Goal: Task Accomplishment & Management: Use online tool/utility

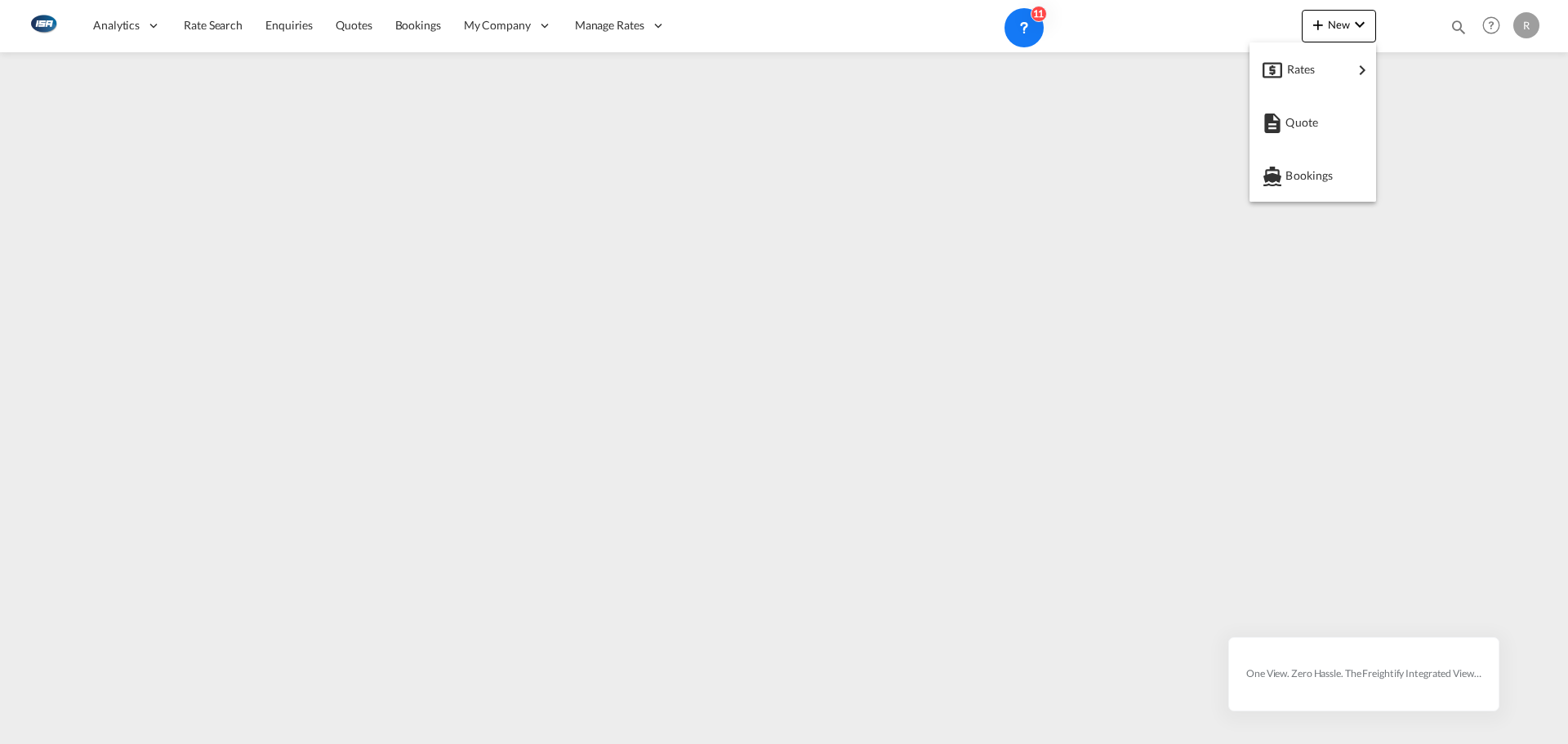
click at [1311, 81] on body "Analytics Reports Dashboard Rate Search Enquiries Quotes Bookings" at bounding box center [784, 372] width 1568 height 744
click at [1415, 128] on span "Ratesheet" at bounding box center [1407, 122] width 18 height 33
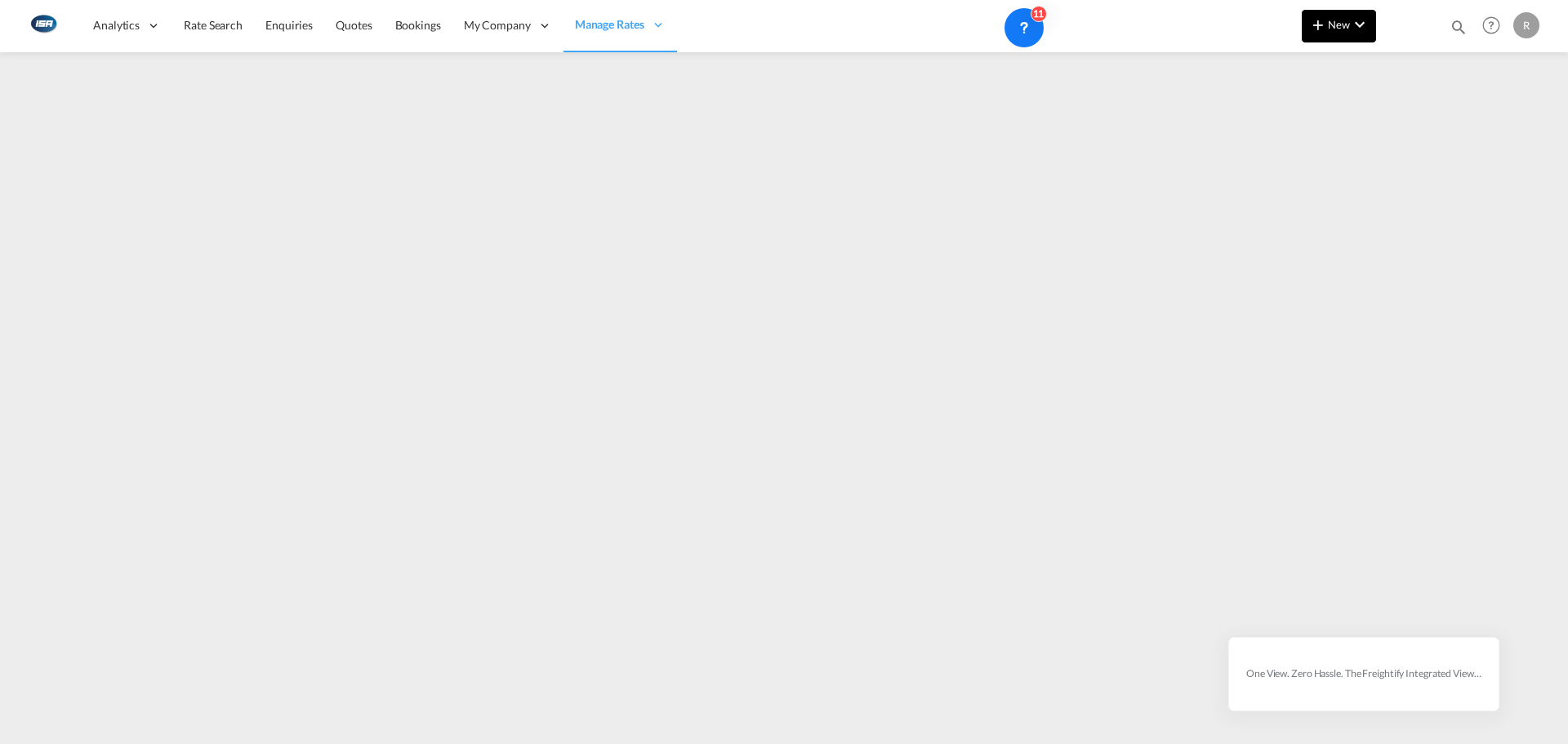
click at [1329, 27] on span "New" at bounding box center [1339, 24] width 61 height 13
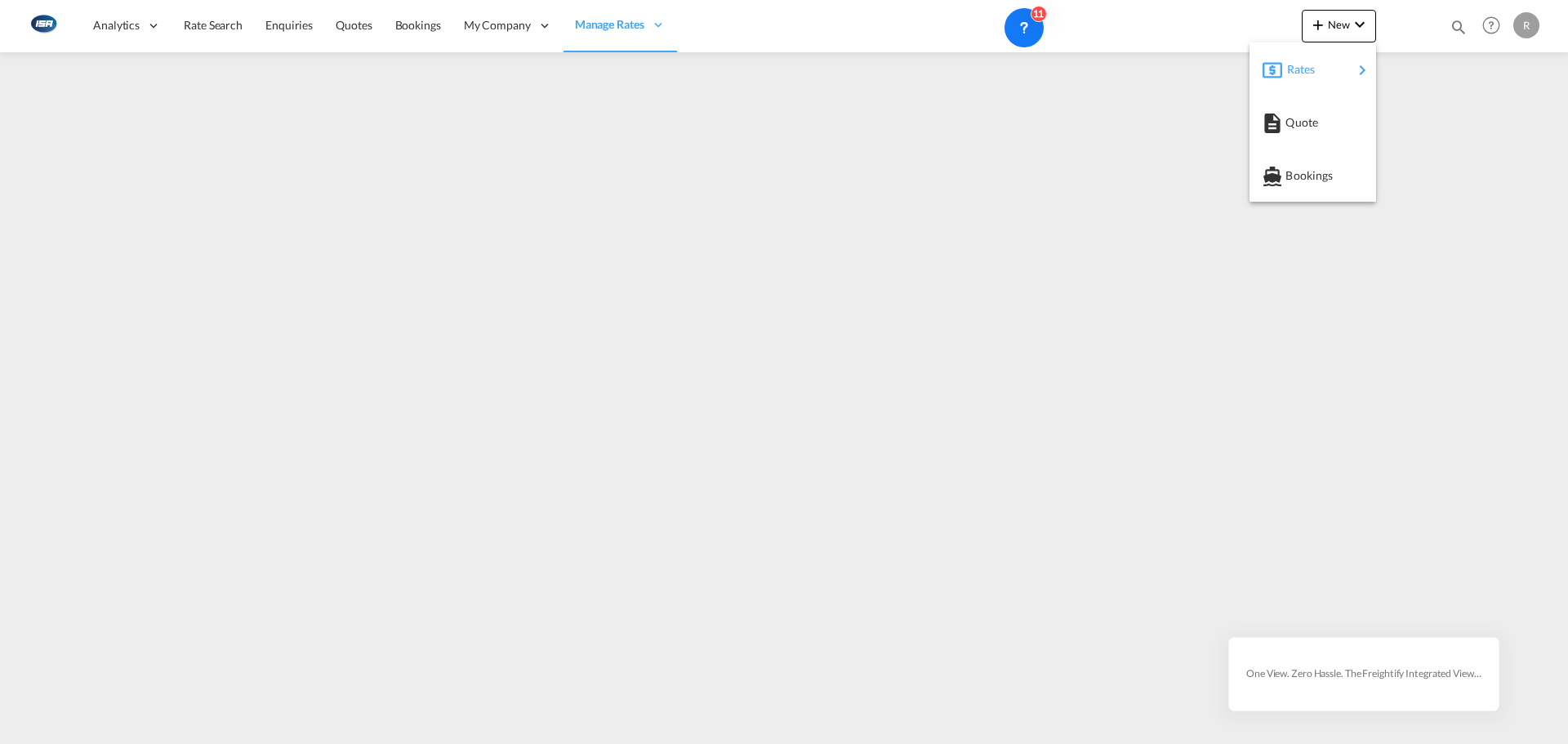
click at [1337, 59] on div "Rates" at bounding box center [1320, 69] width 65 height 41
click at [1449, 118] on div "Ratesheet" at bounding box center [1428, 122] width 61 height 41
